Goal: Information Seeking & Learning: Learn about a topic

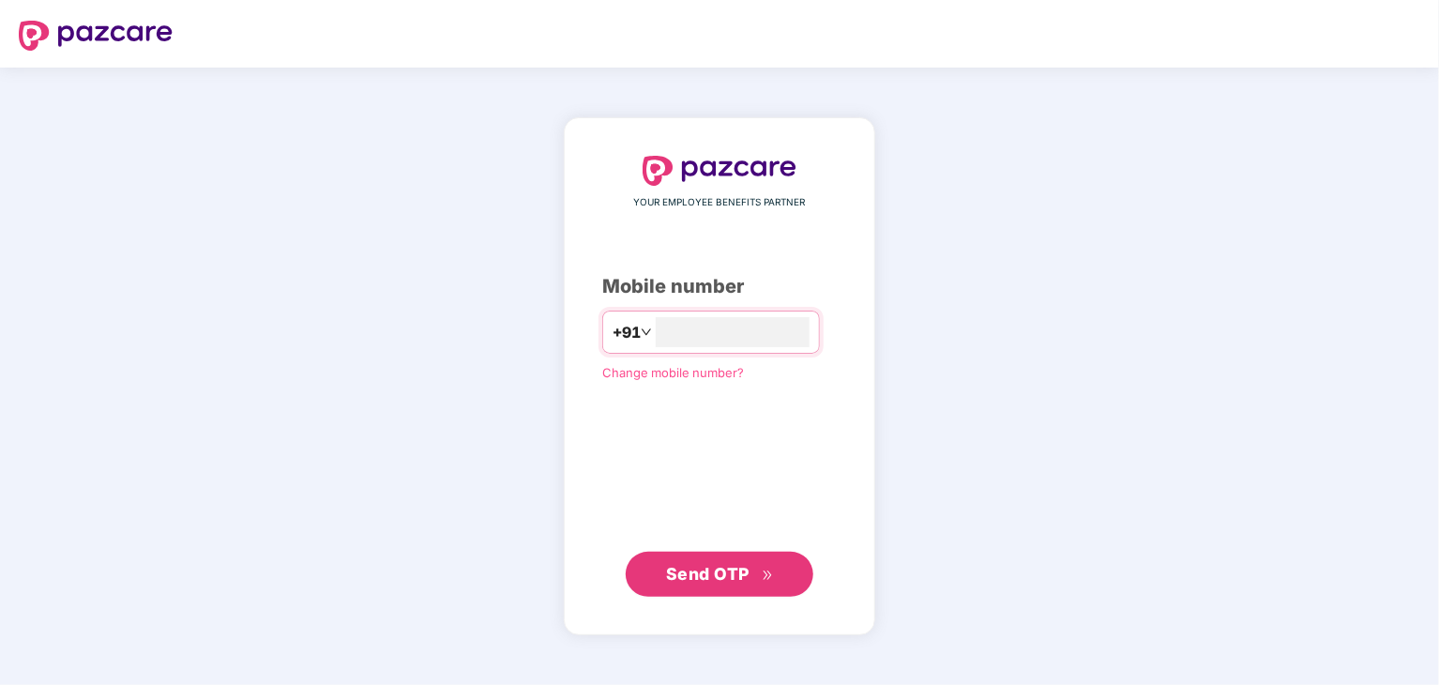
type input "**********"
click at [707, 575] on span "Send OTP" at bounding box center [707, 574] width 83 height 20
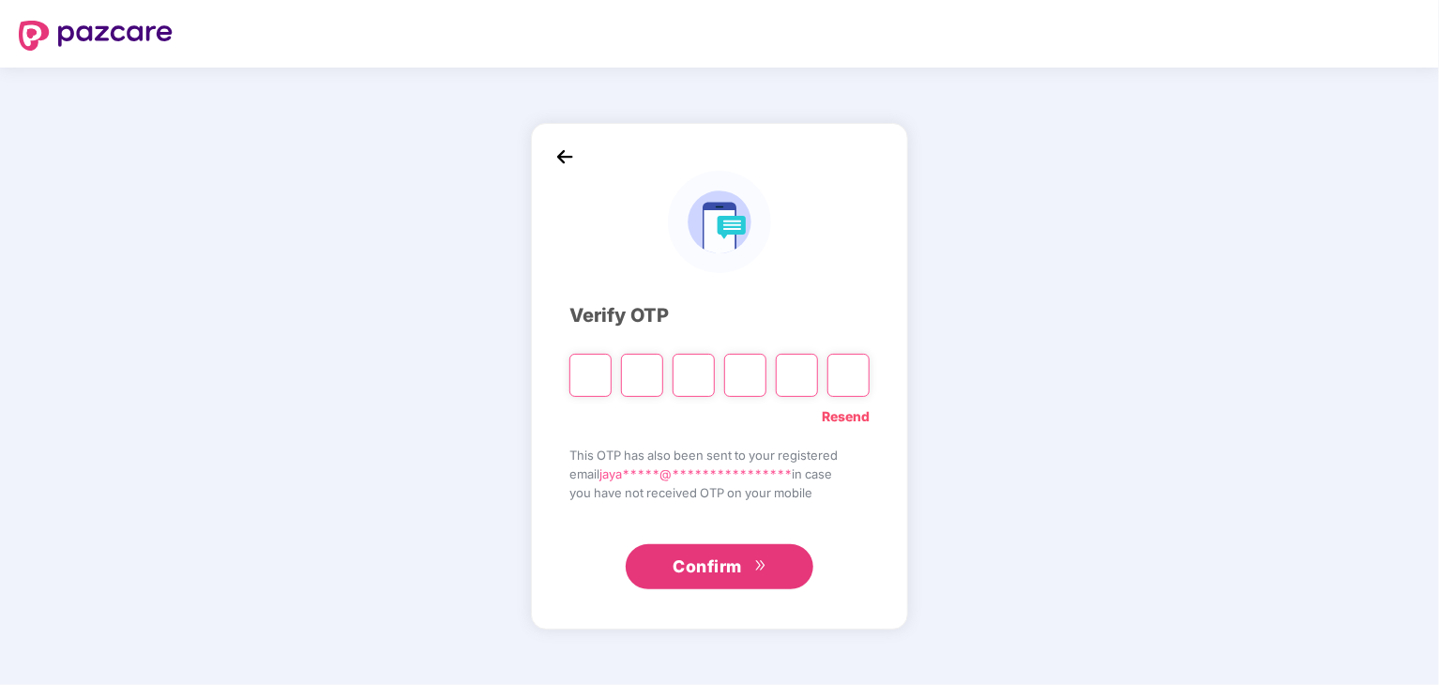
type input "*"
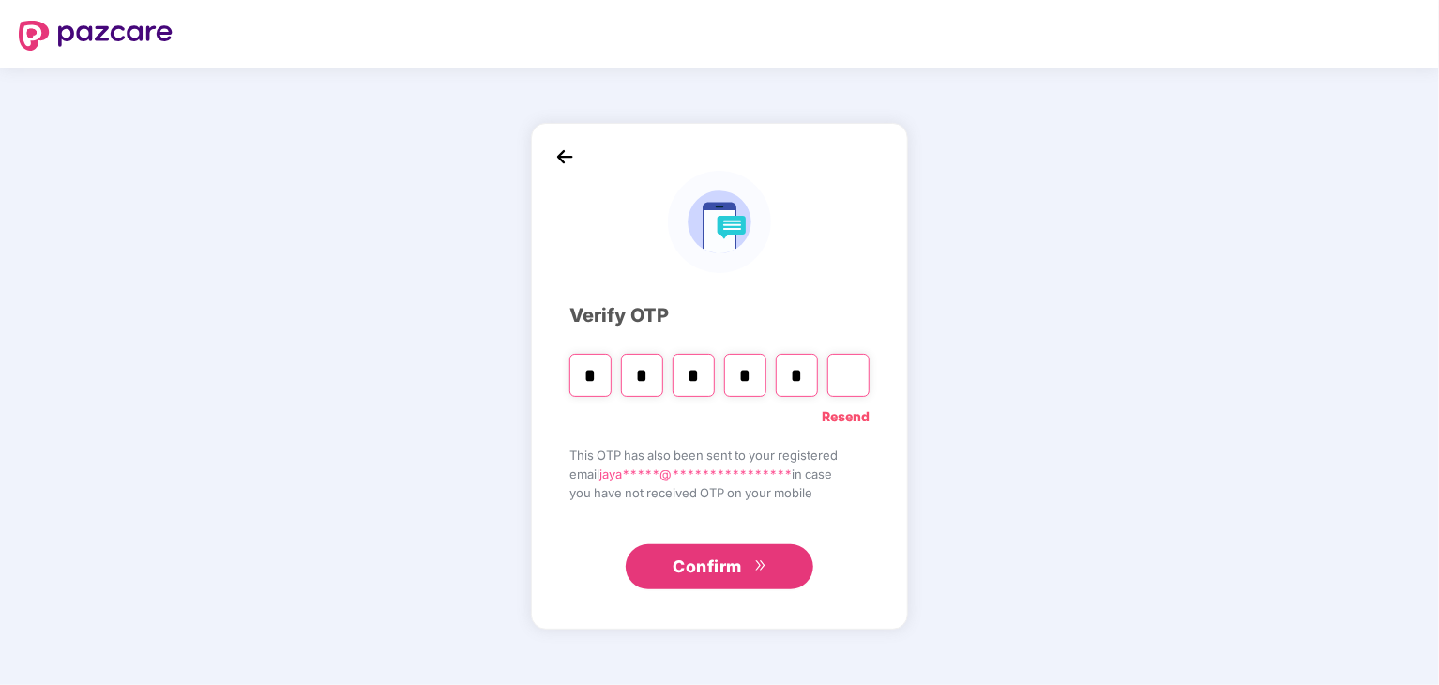
type input "*"
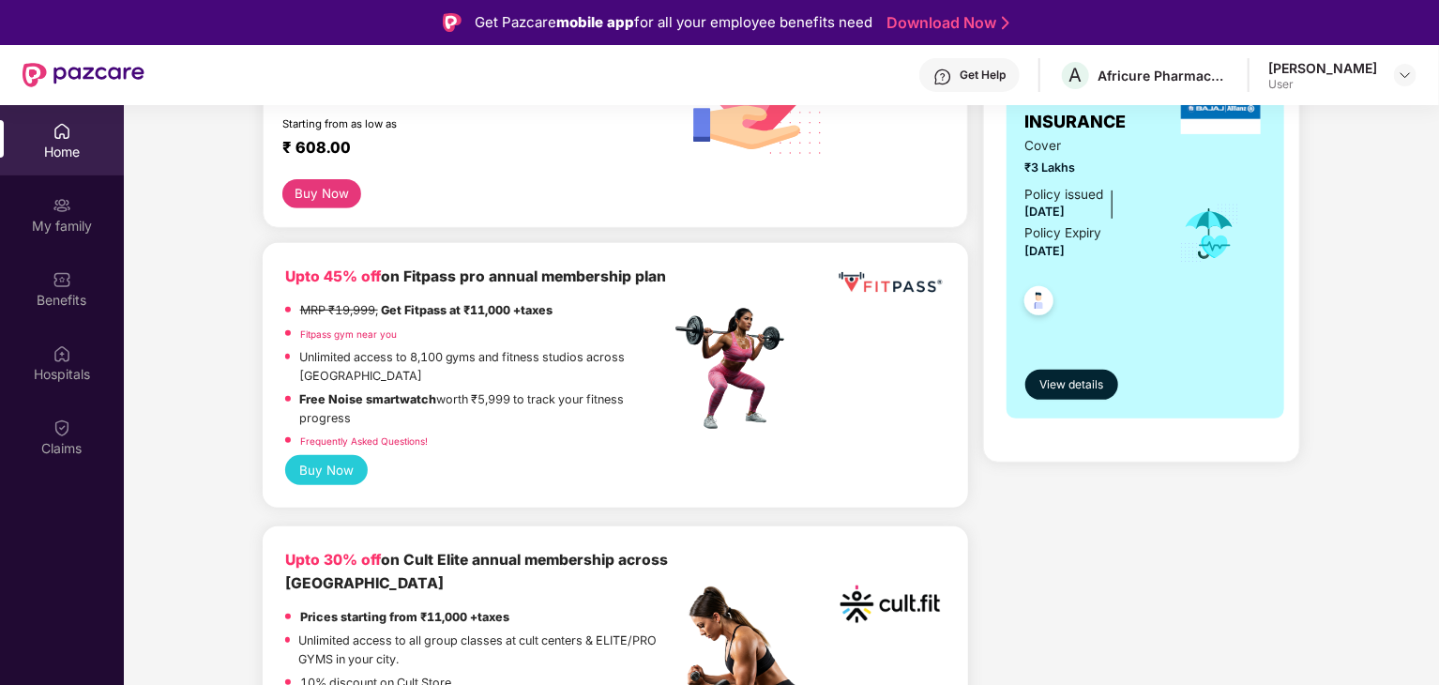
scroll to position [188, 0]
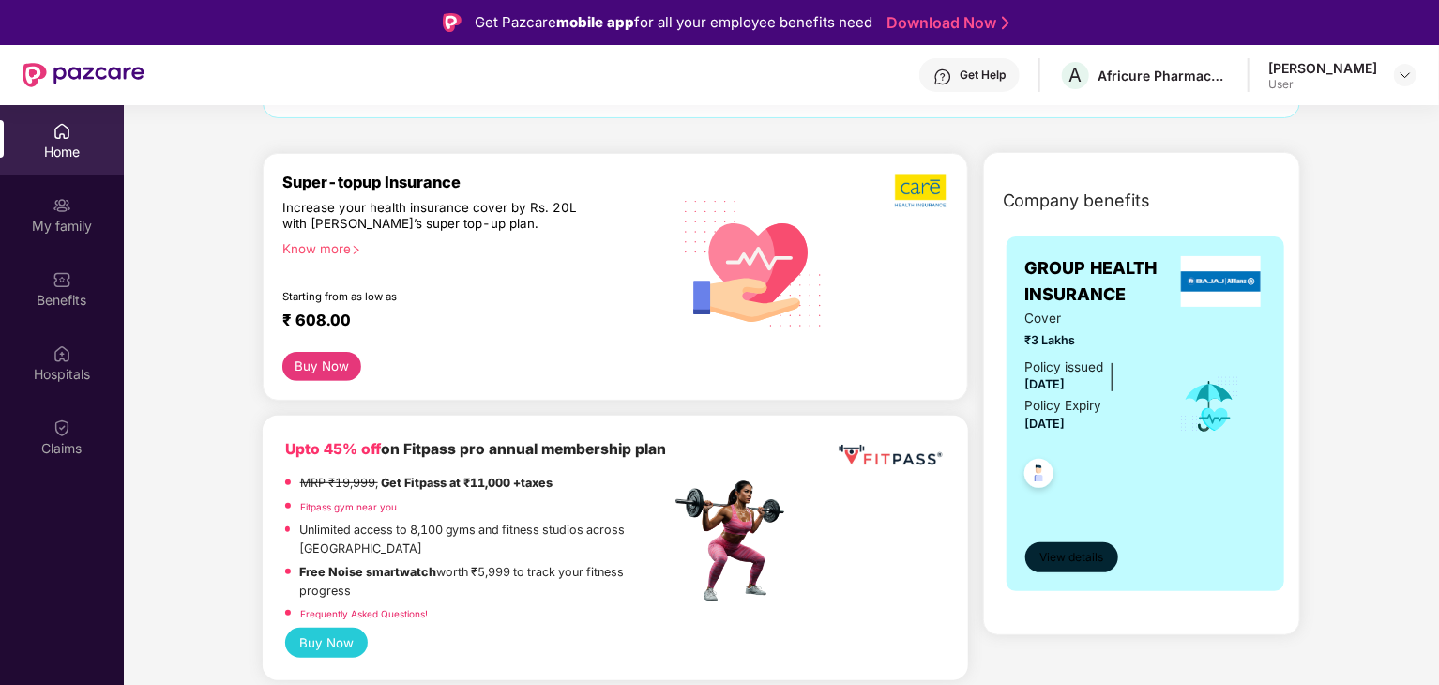
click at [1070, 554] on span "View details" at bounding box center [1072, 558] width 64 height 18
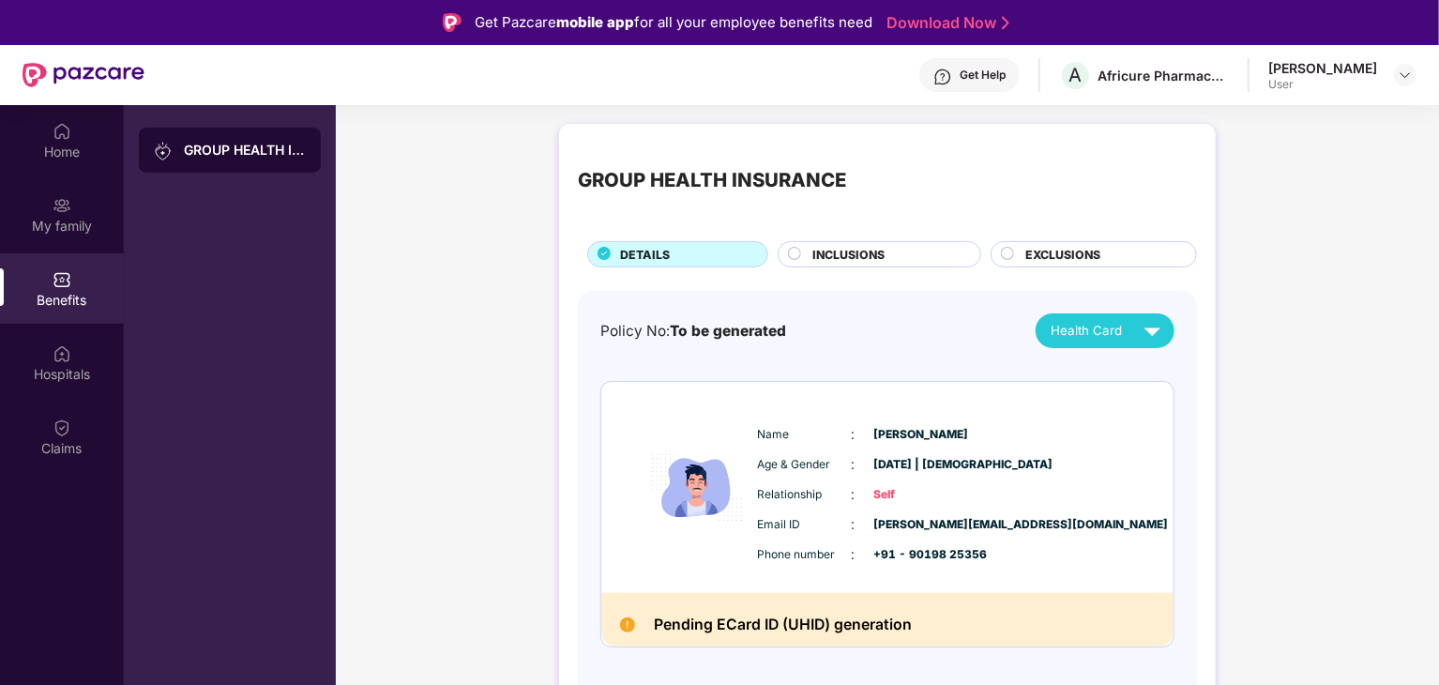
scroll to position [94, 0]
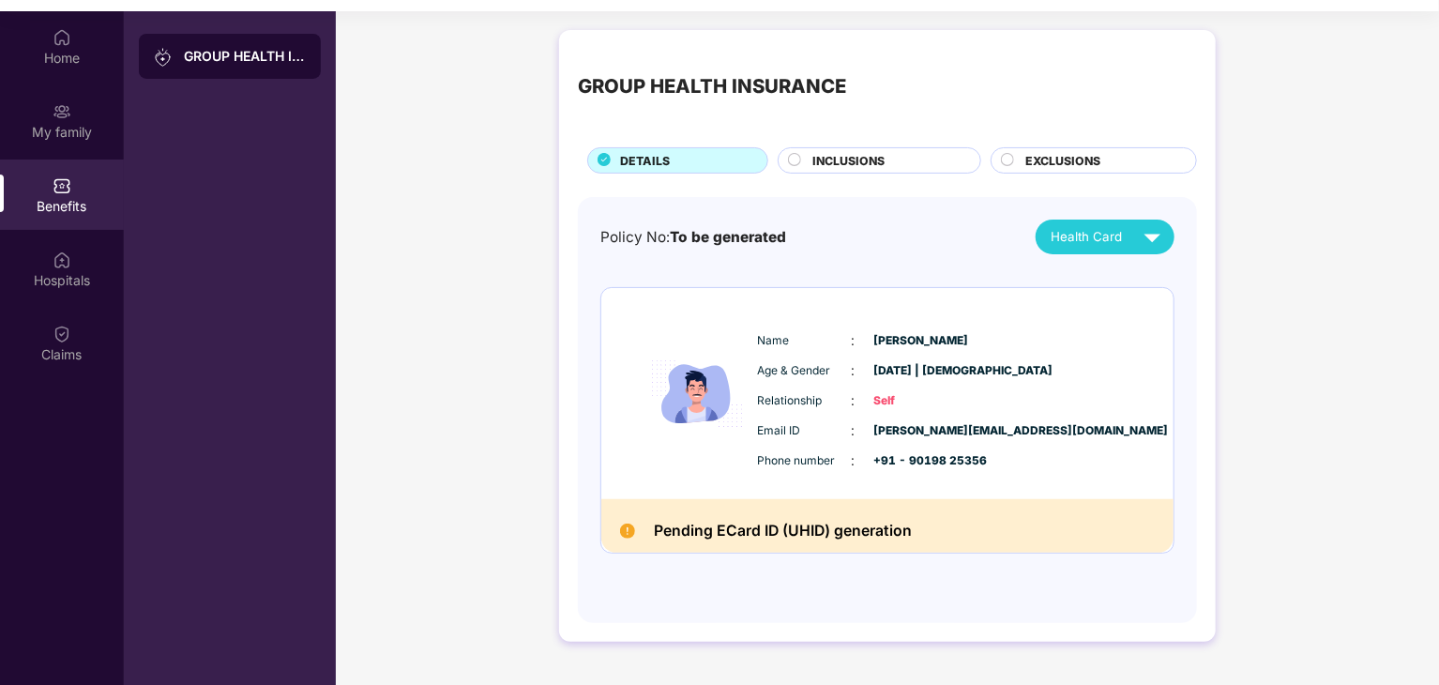
click at [857, 159] on span "INCLUSIONS" at bounding box center [848, 161] width 72 height 18
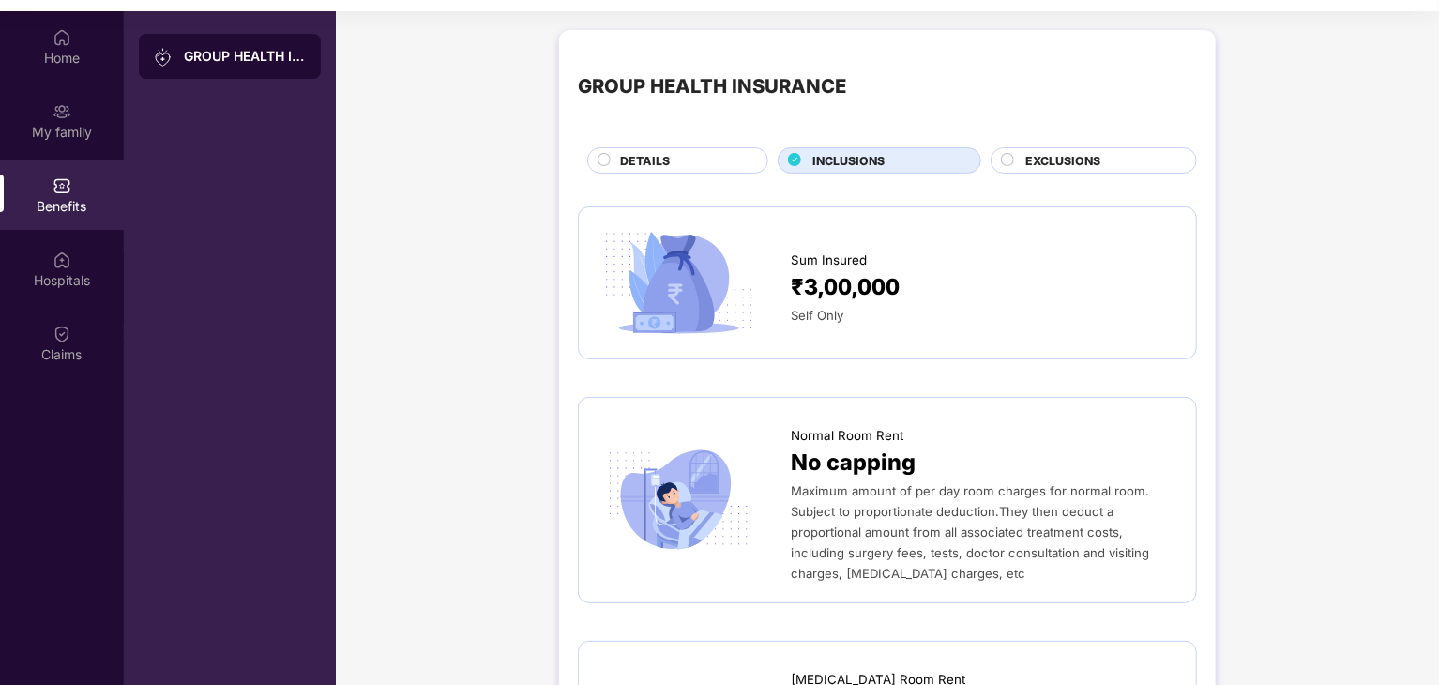
click at [1073, 152] on span "EXCLUSIONS" at bounding box center [1062, 161] width 75 height 18
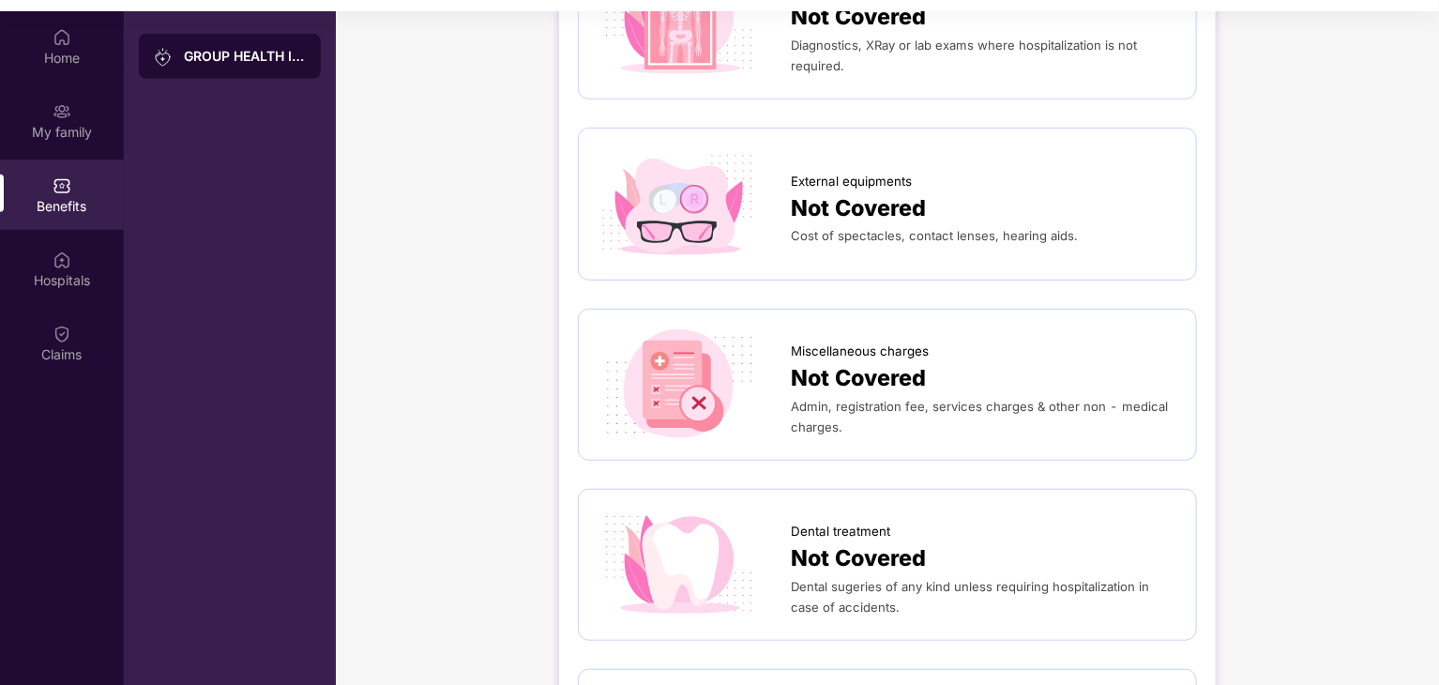
scroll to position [0, 0]
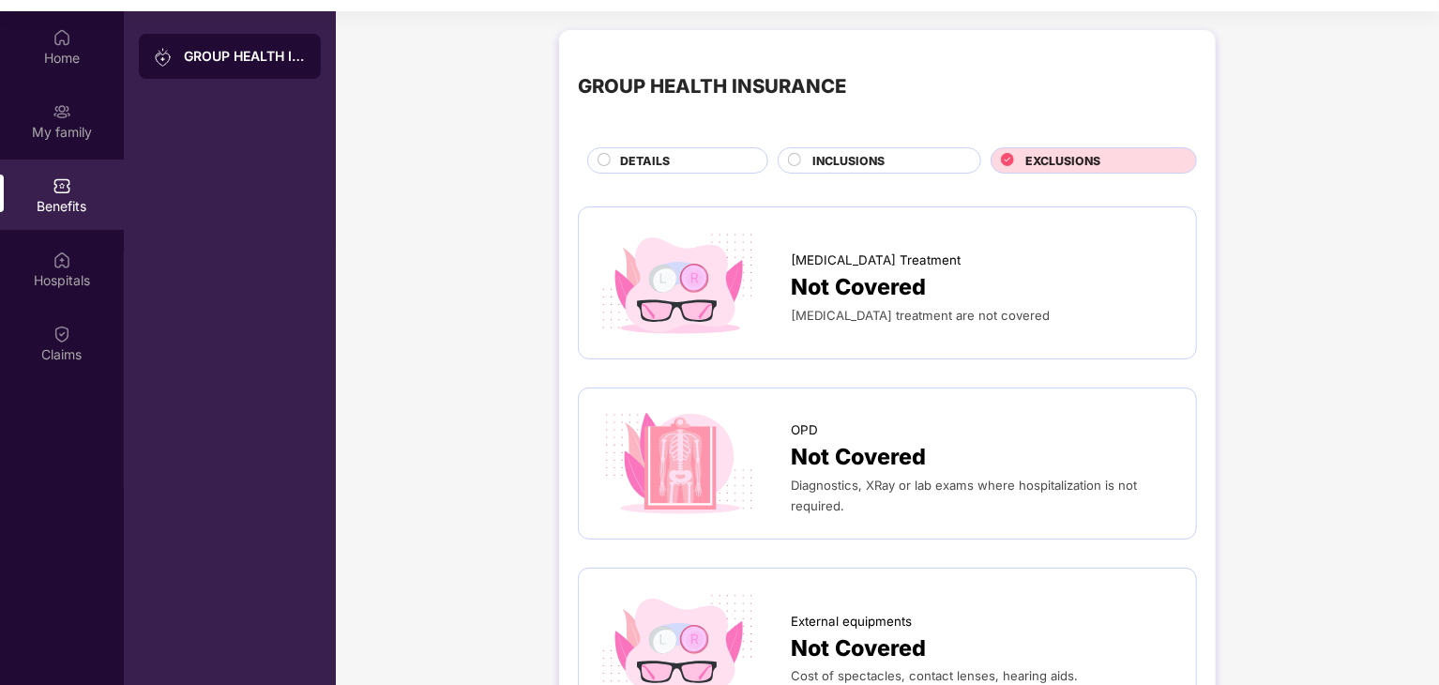
click at [600, 166] on circle at bounding box center [605, 160] width 12 height 12
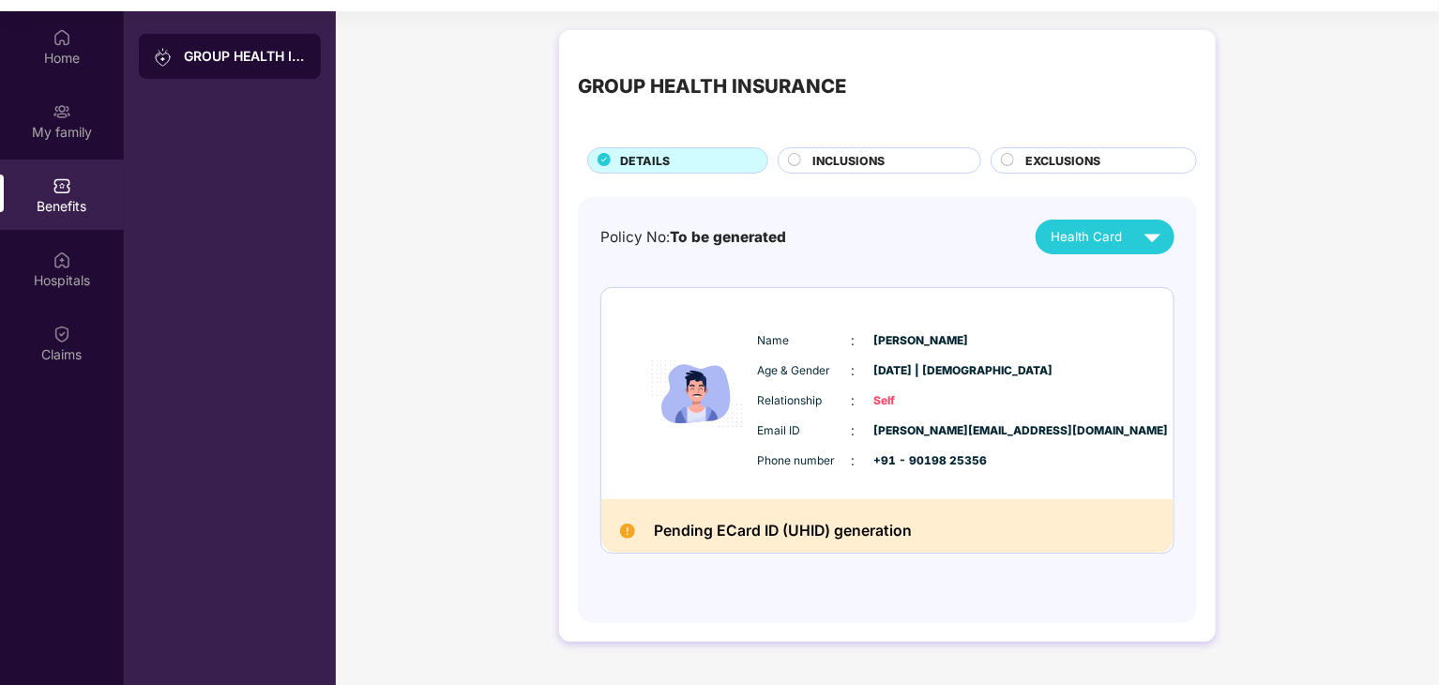
click at [805, 528] on h2 "Pending ECard ID (UHID) generation" at bounding box center [783, 530] width 258 height 25
click at [1092, 243] on span "Health Card" at bounding box center [1086, 237] width 71 height 20
click at [1092, 232] on span "Health Card" at bounding box center [1086, 237] width 71 height 20
click at [1087, 282] on div "[PERSON_NAME]" at bounding box center [1109, 280] width 122 height 21
